Goal: Task Accomplishment & Management: Use online tool/utility

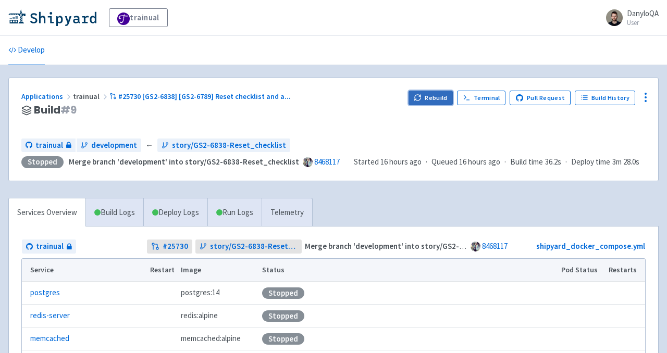
click at [433, 99] on button "Rebuild" at bounding box center [431, 98] width 45 height 15
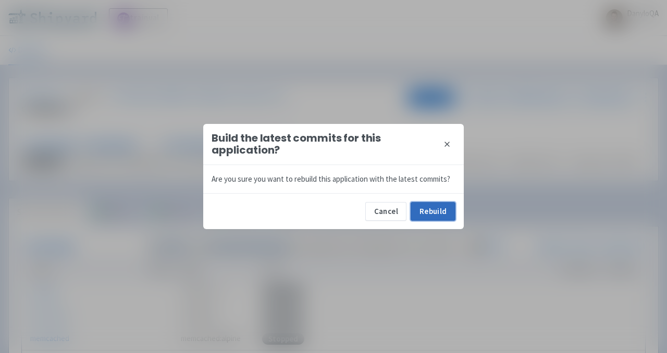
click at [427, 209] on button "Rebuild" at bounding box center [433, 211] width 45 height 19
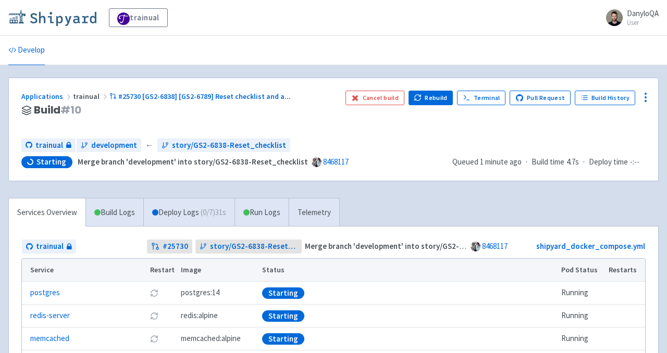
click at [80, 23] on img at bounding box center [52, 17] width 88 height 17
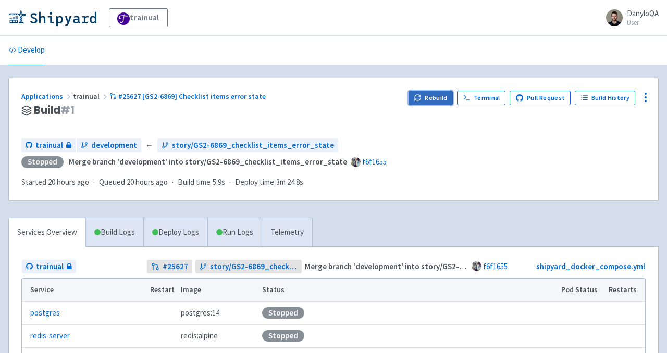
click at [434, 98] on button "Rebuild" at bounding box center [431, 98] width 45 height 15
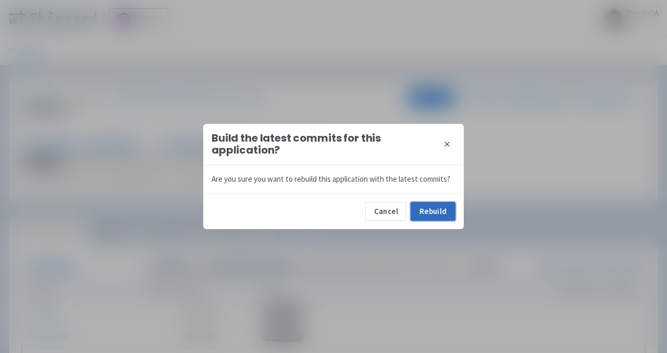
click at [429, 215] on button "Rebuild" at bounding box center [433, 211] width 45 height 19
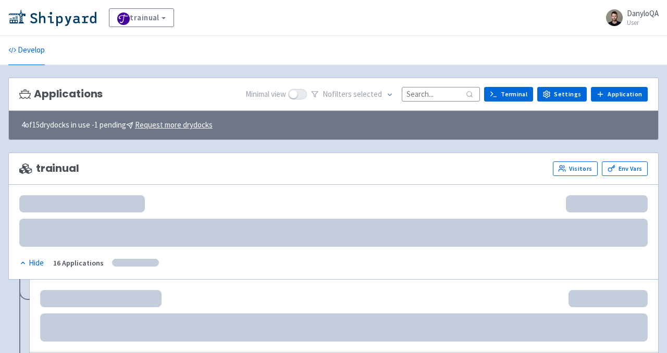
click at [419, 93] on input at bounding box center [441, 94] width 78 height 14
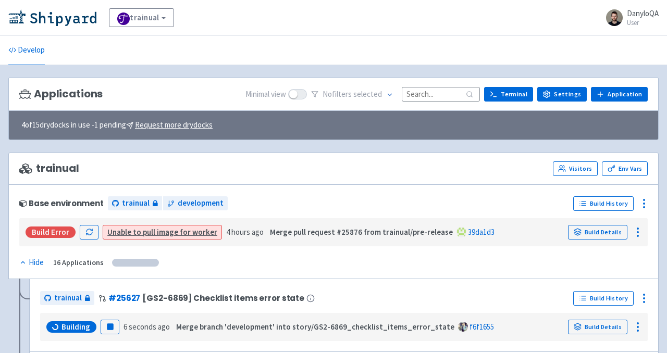
paste input "25682"
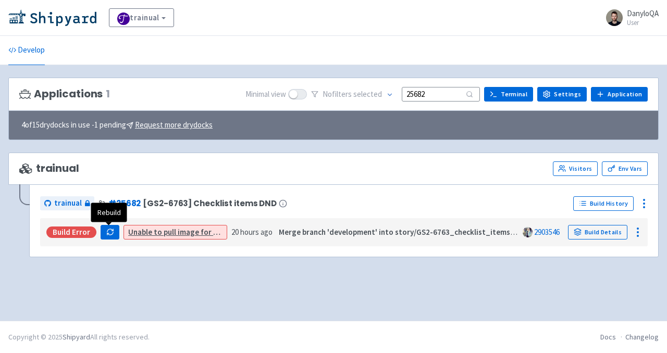
type input "25682"
click at [109, 235] on icon "button" at bounding box center [110, 232] width 8 height 8
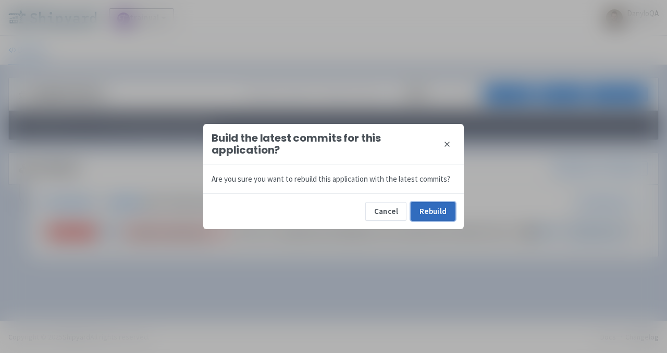
click at [430, 209] on button "Rebuild" at bounding box center [433, 211] width 45 height 19
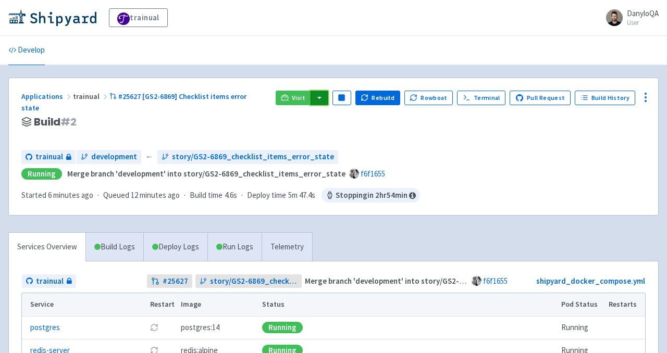
click at [328, 97] on button "button" at bounding box center [320, 98] width 18 height 15
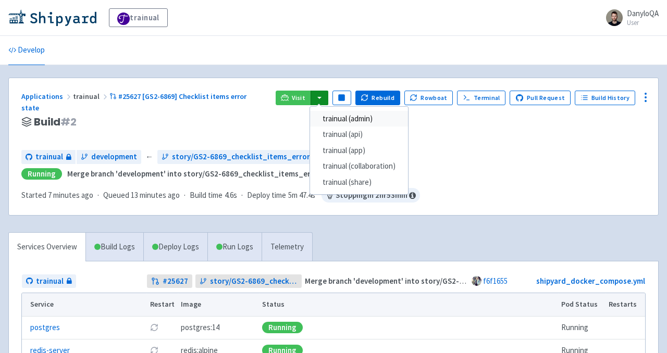
click at [359, 118] on link "trainual (admin)" at bounding box center [359, 119] width 98 height 16
